Goal: Task Accomplishment & Management: Manage account settings

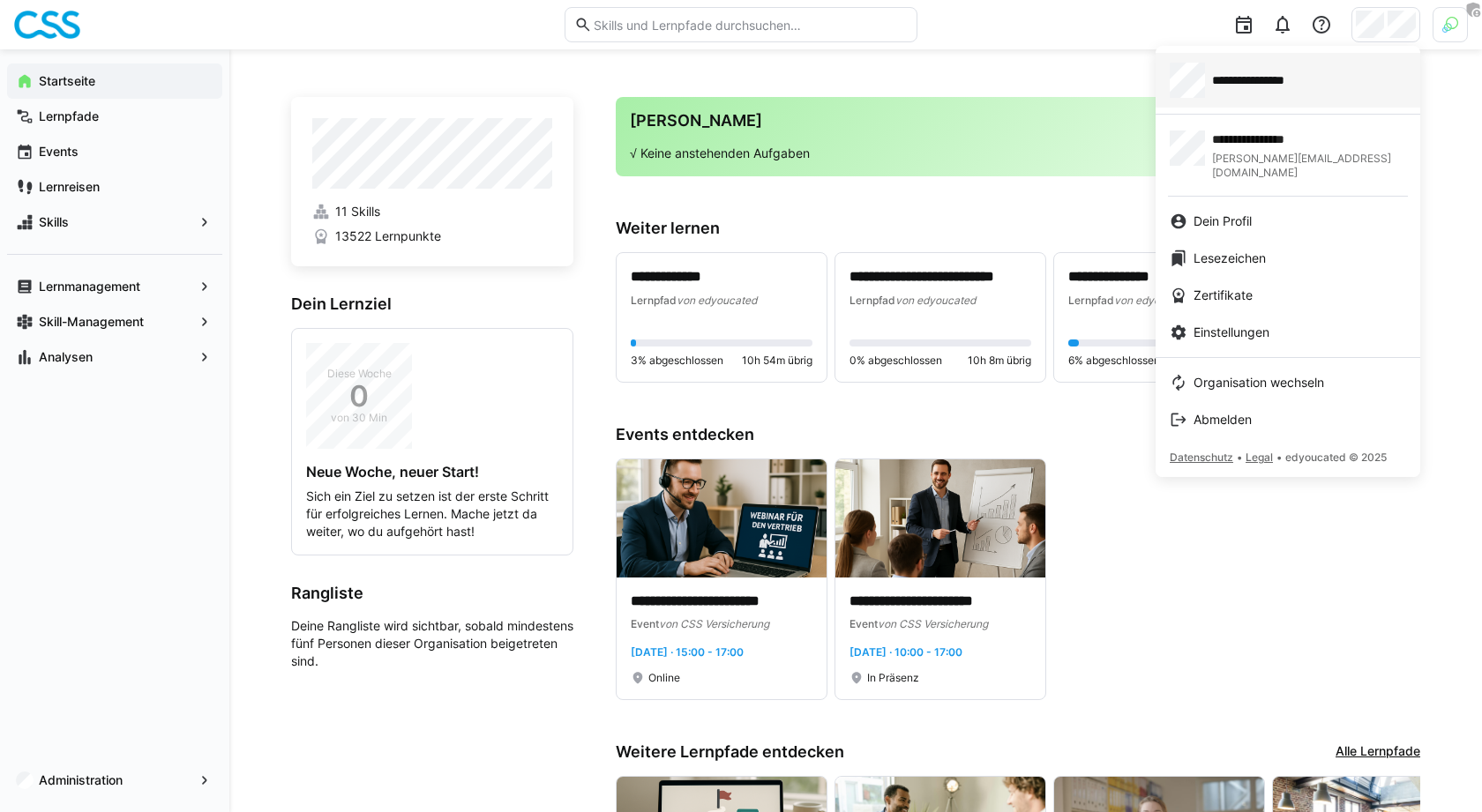
click at [1278, 86] on span "**********" at bounding box center [1265, 79] width 107 height 18
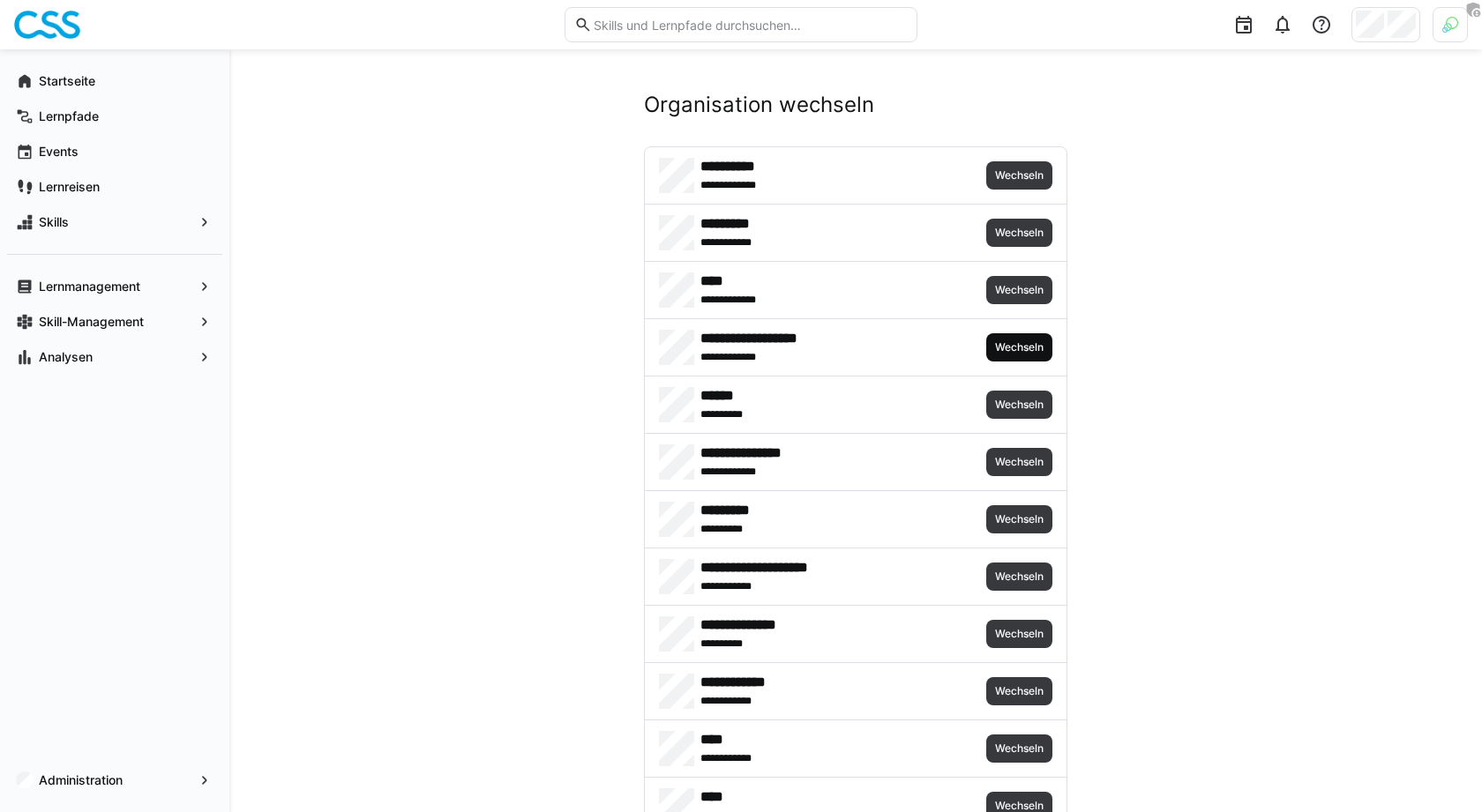
click at [1012, 335] on span "Wechseln" at bounding box center [1020, 347] width 66 height 29
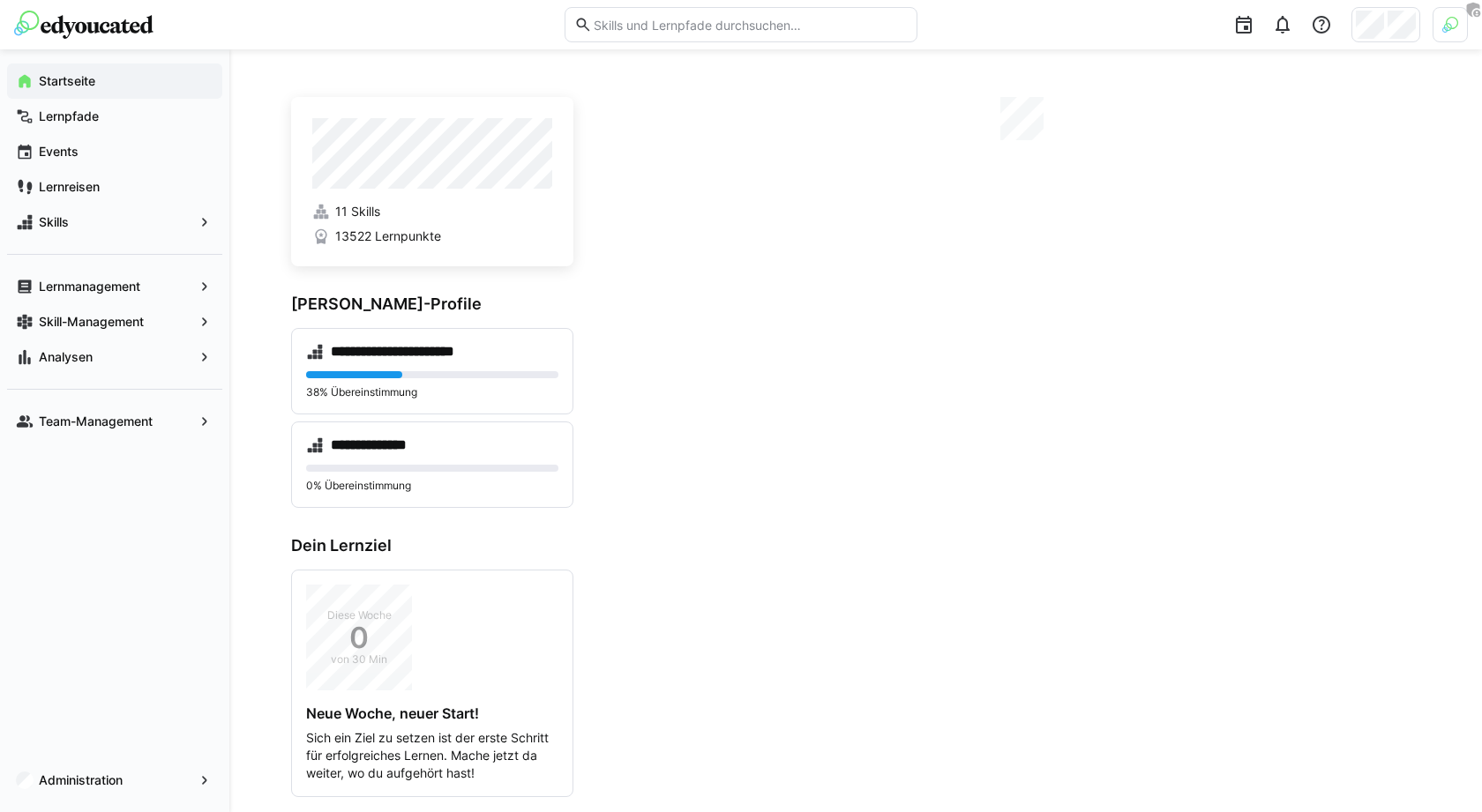
click at [1372, 47] on div at bounding box center [1198, 25] width 538 height 50
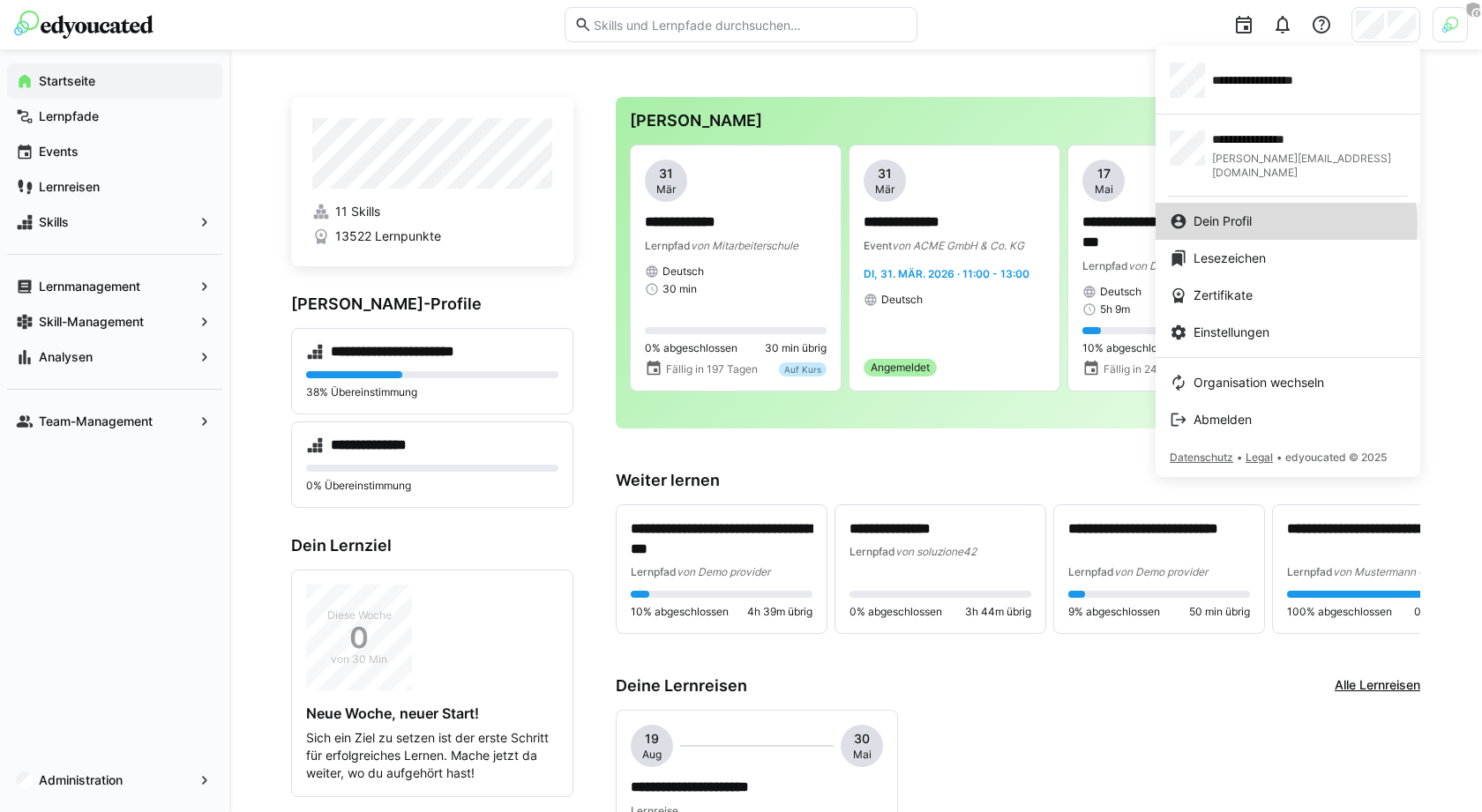
click at [1283, 212] on div "Dein Profil" at bounding box center [1287, 221] width 236 height 18
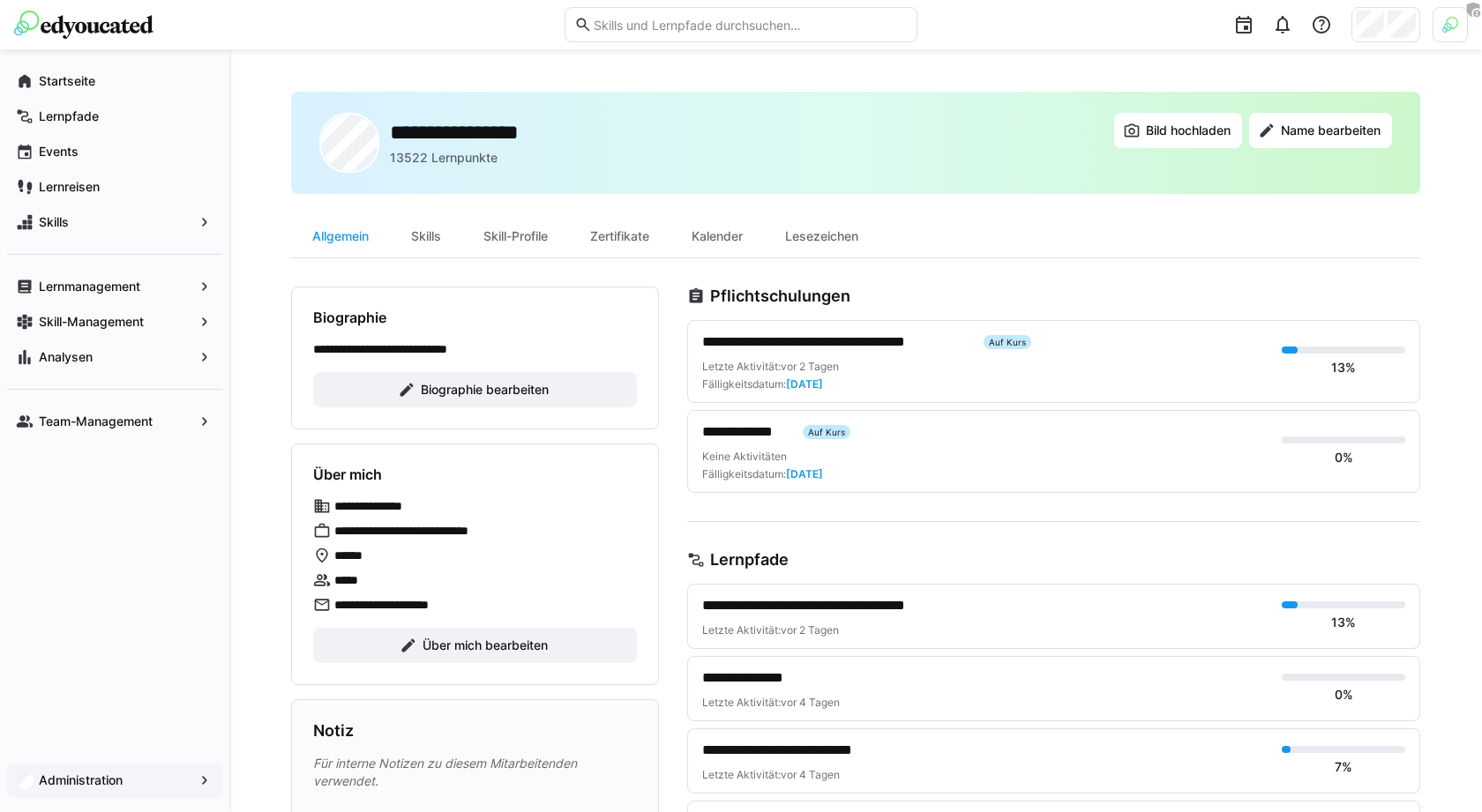
click at [135, 763] on div "Administration" at bounding box center [114, 781] width 215 height 35
click at [1399, 39] on div at bounding box center [1385, 25] width 69 height 35
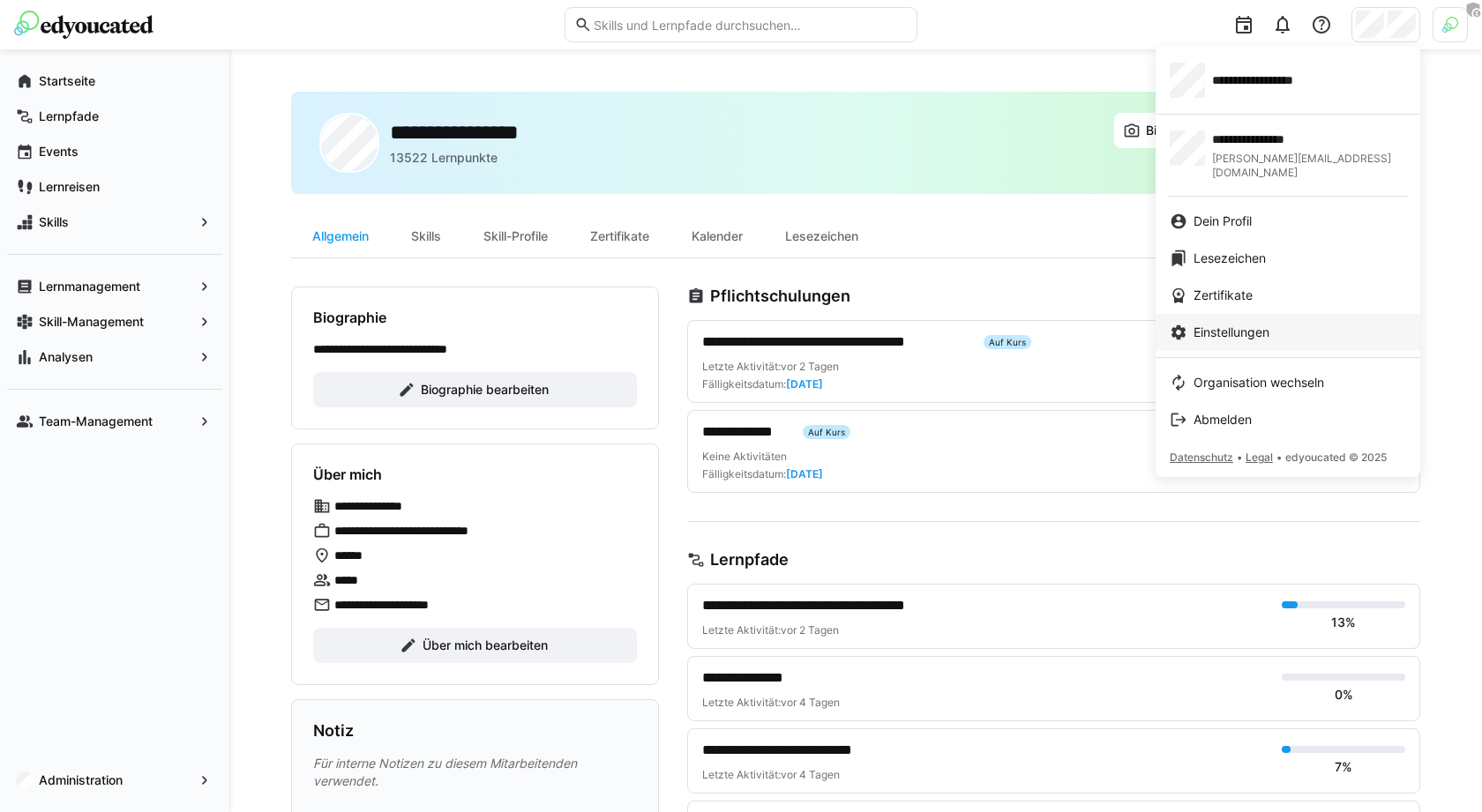
click at [1268, 324] on span "Einstellungen" at bounding box center [1231, 332] width 76 height 18
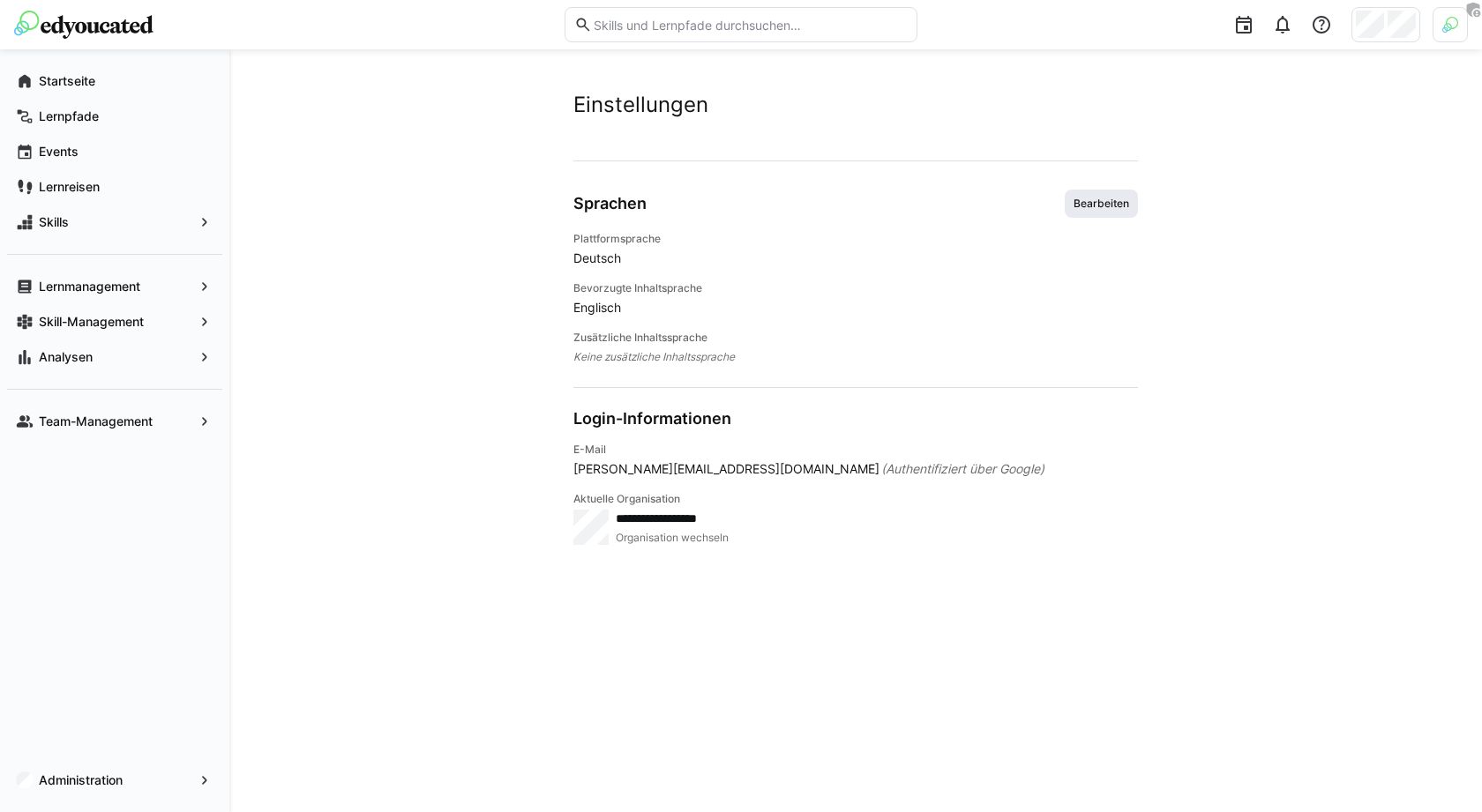
click at [1106, 206] on span "Bearbeiten" at bounding box center [1101, 203] width 59 height 14
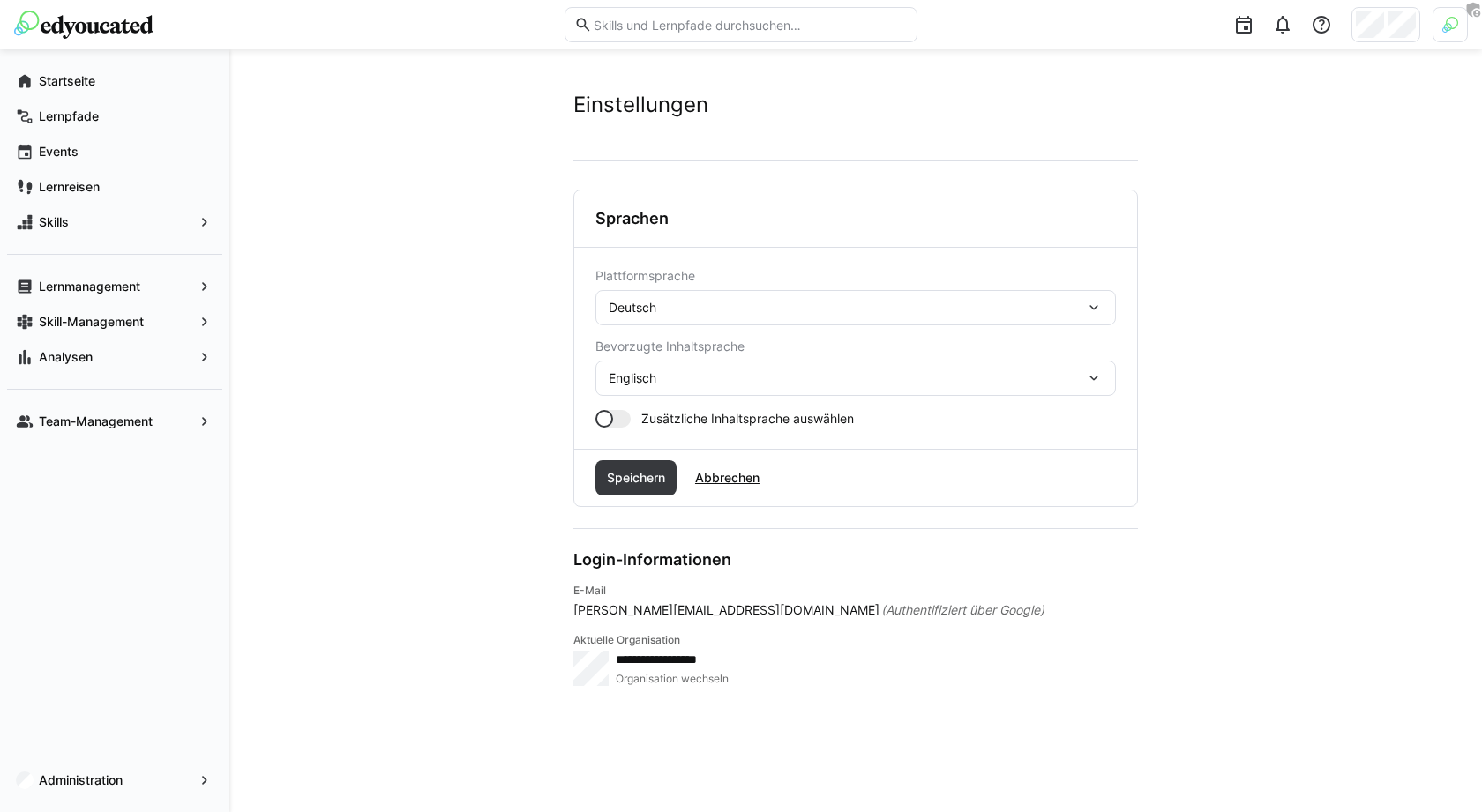
click at [678, 294] on div "Deutsch" at bounding box center [855, 307] width 520 height 35
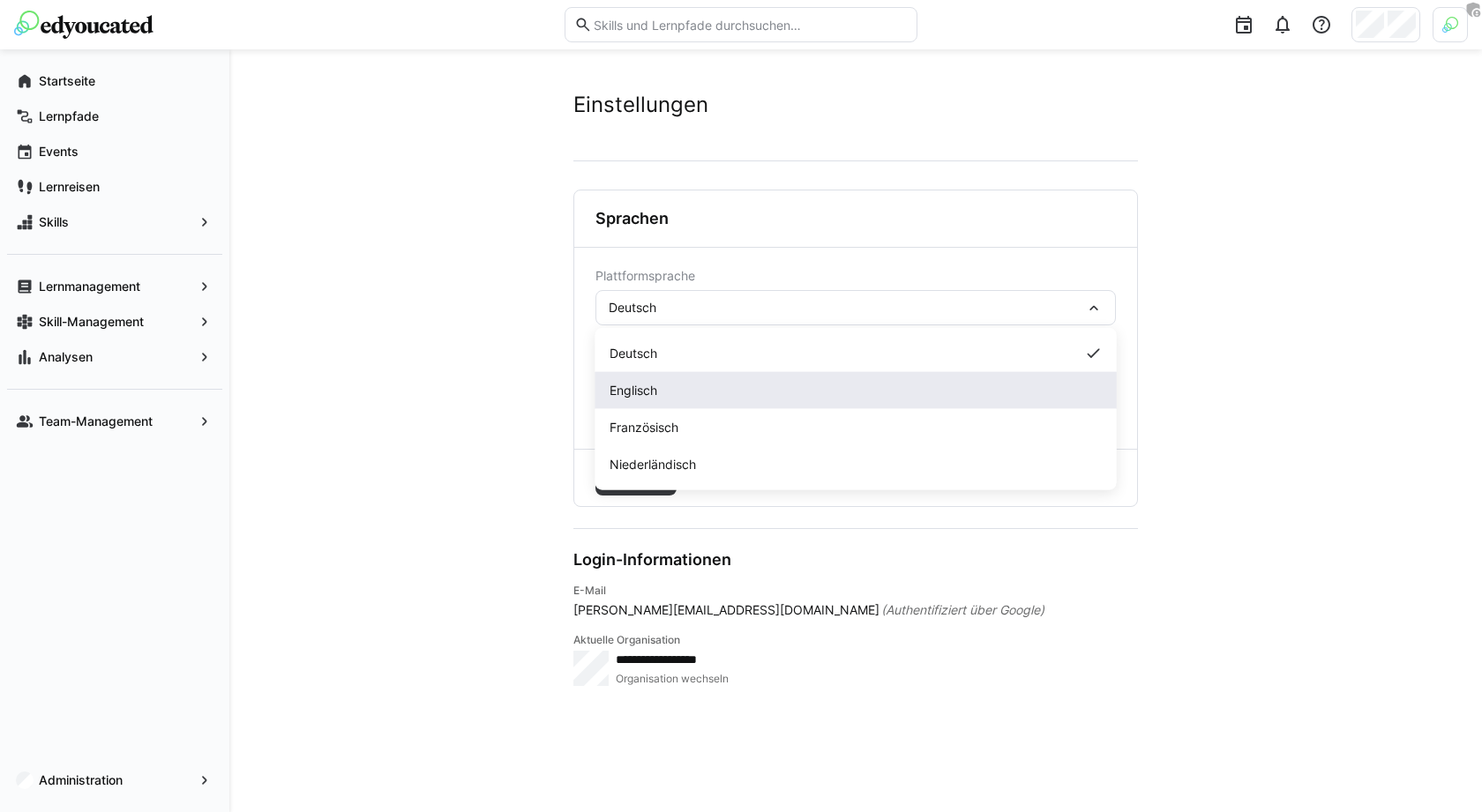
click at [682, 398] on div "Englisch" at bounding box center [856, 390] width 493 height 18
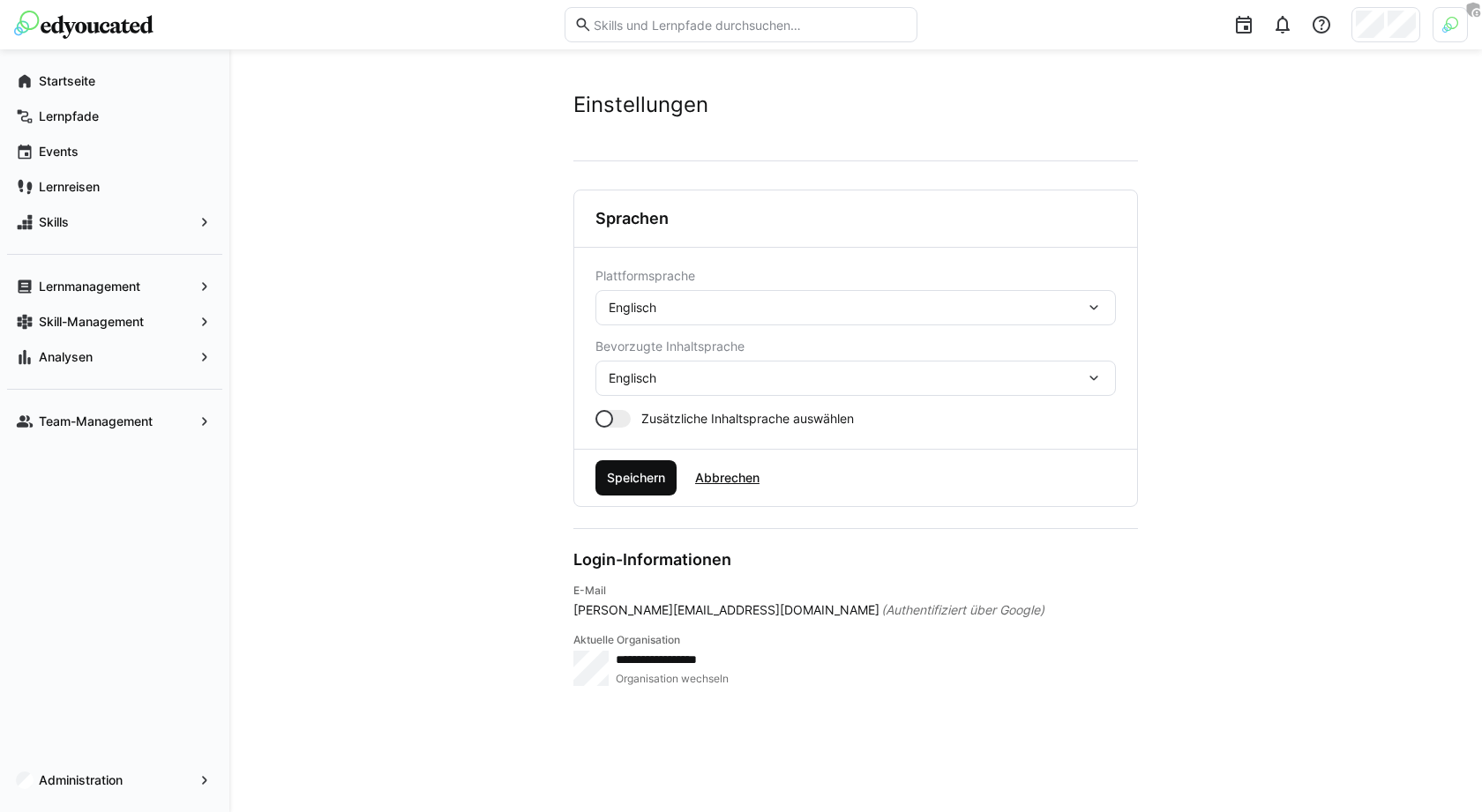
click at [651, 482] on span "Speichern" at bounding box center [636, 478] width 64 height 18
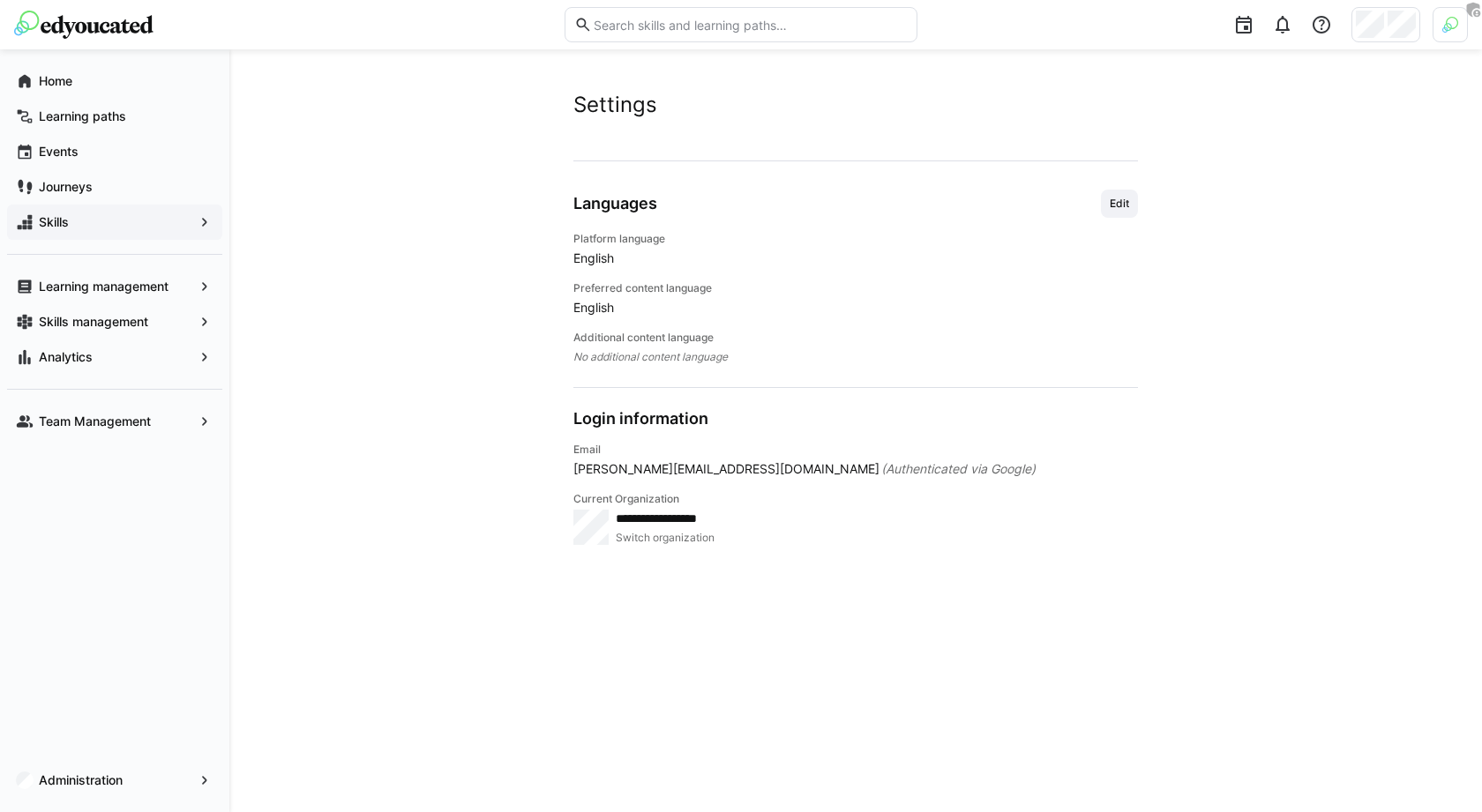
click at [91, 221] on span "Skills" at bounding box center [114, 221] width 157 height 18
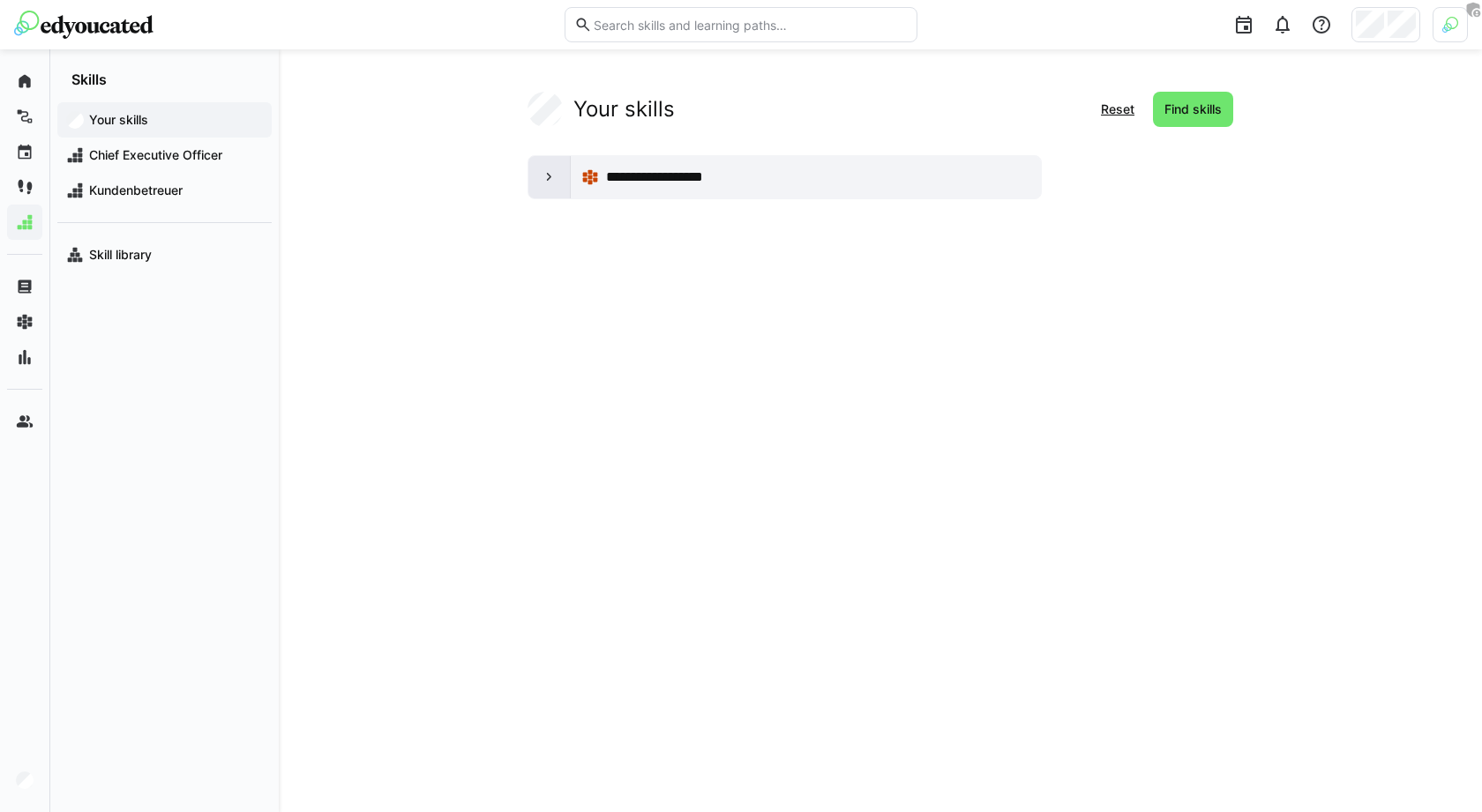
click at [539, 183] on div at bounding box center [550, 177] width 42 height 42
